Goal: Go to known website: Access a specific website the user already knows

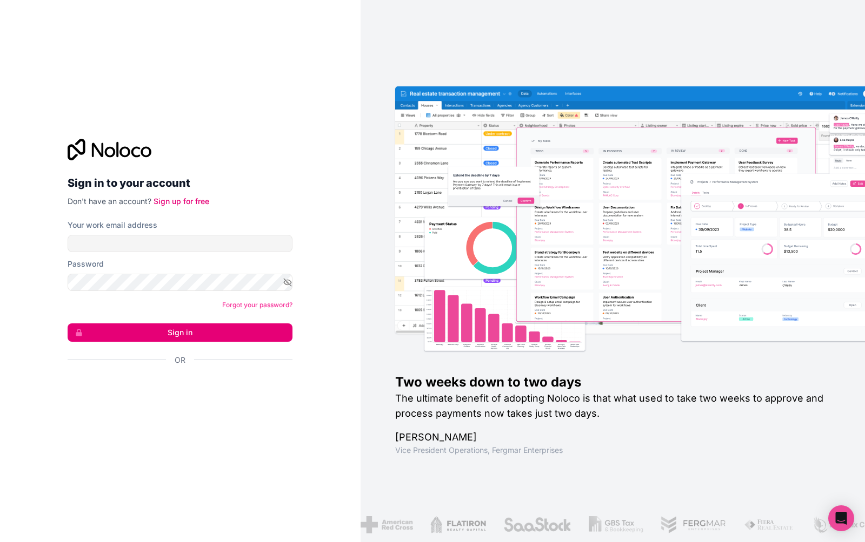
click at [175, 377] on div "Or" at bounding box center [180, 379] width 225 height 49
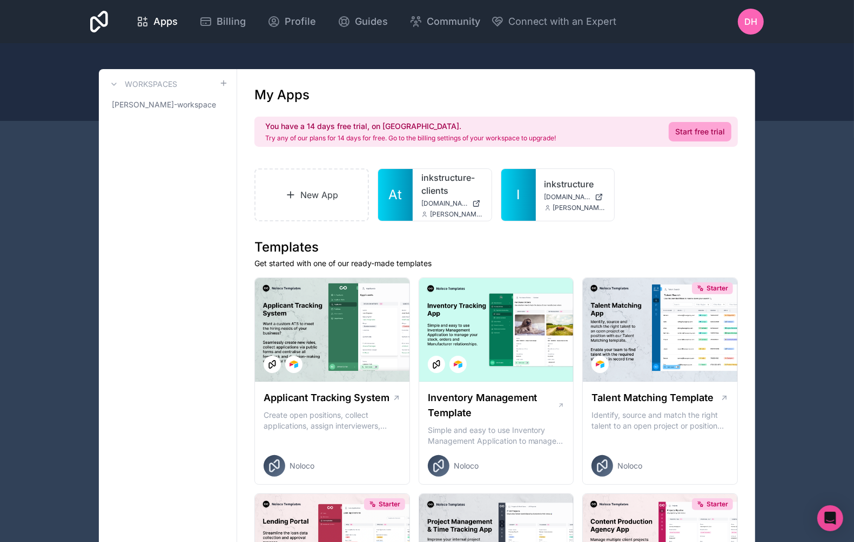
click at [531, 191] on link "I" at bounding box center [518, 195] width 35 height 52
